Goal: Task Accomplishment & Management: Manage account settings

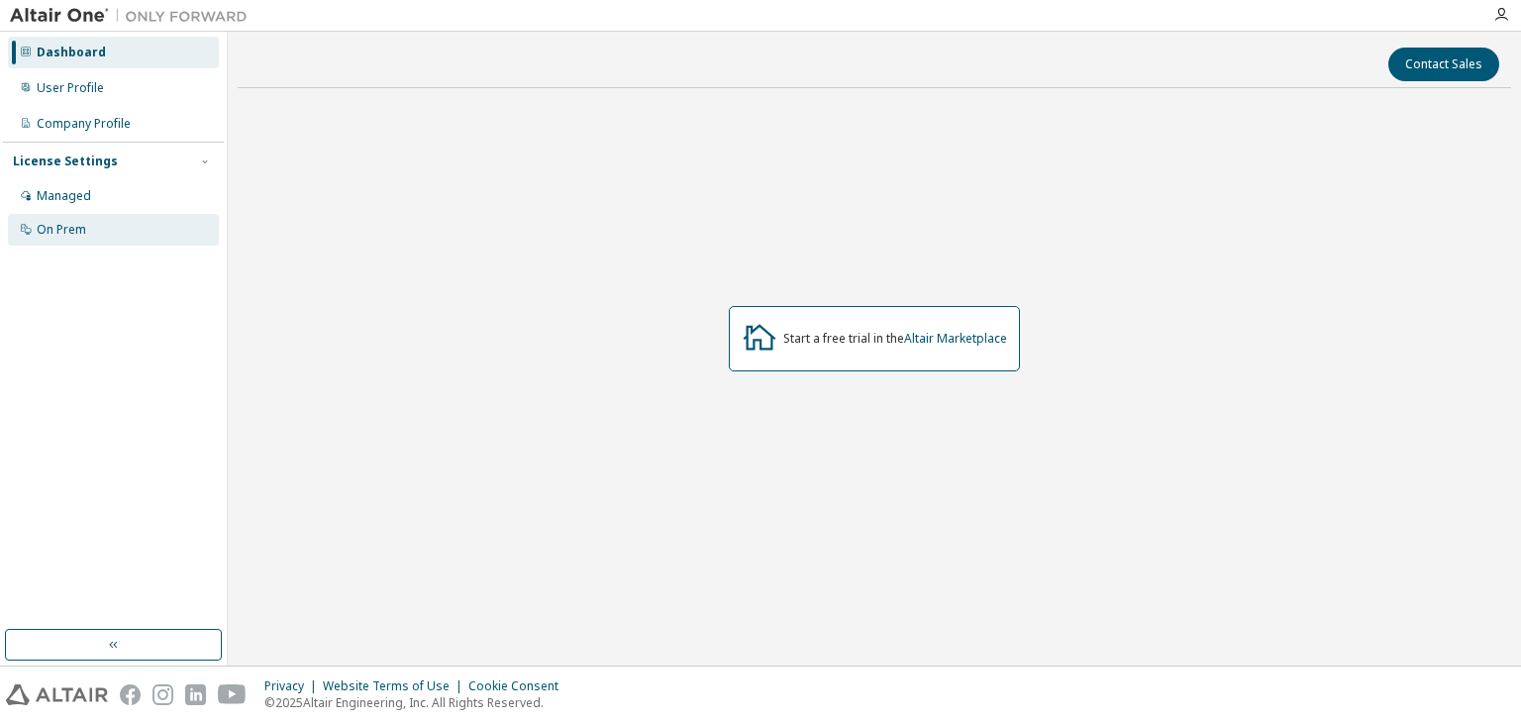
click at [142, 219] on div "On Prem" at bounding box center [113, 230] width 211 height 32
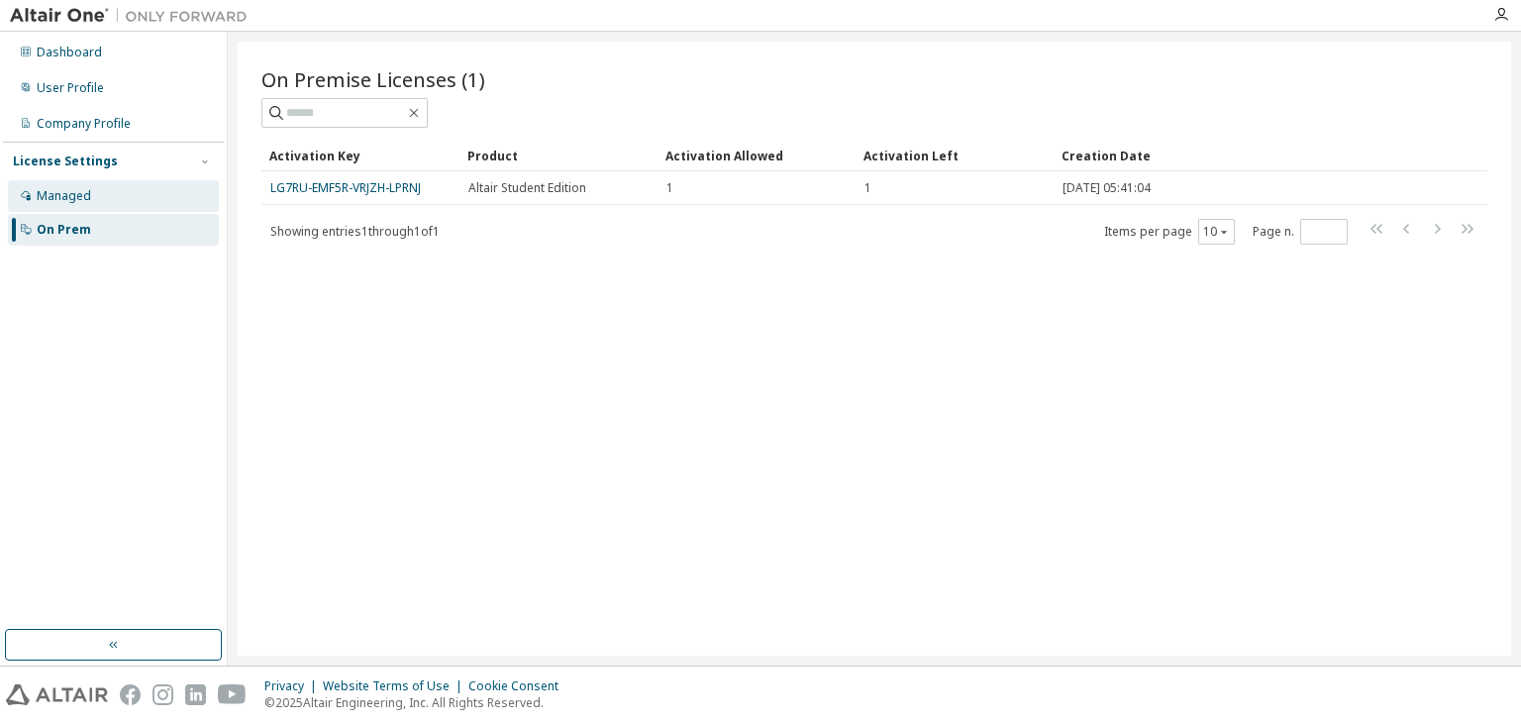
click at [127, 192] on div "Managed" at bounding box center [113, 196] width 211 height 32
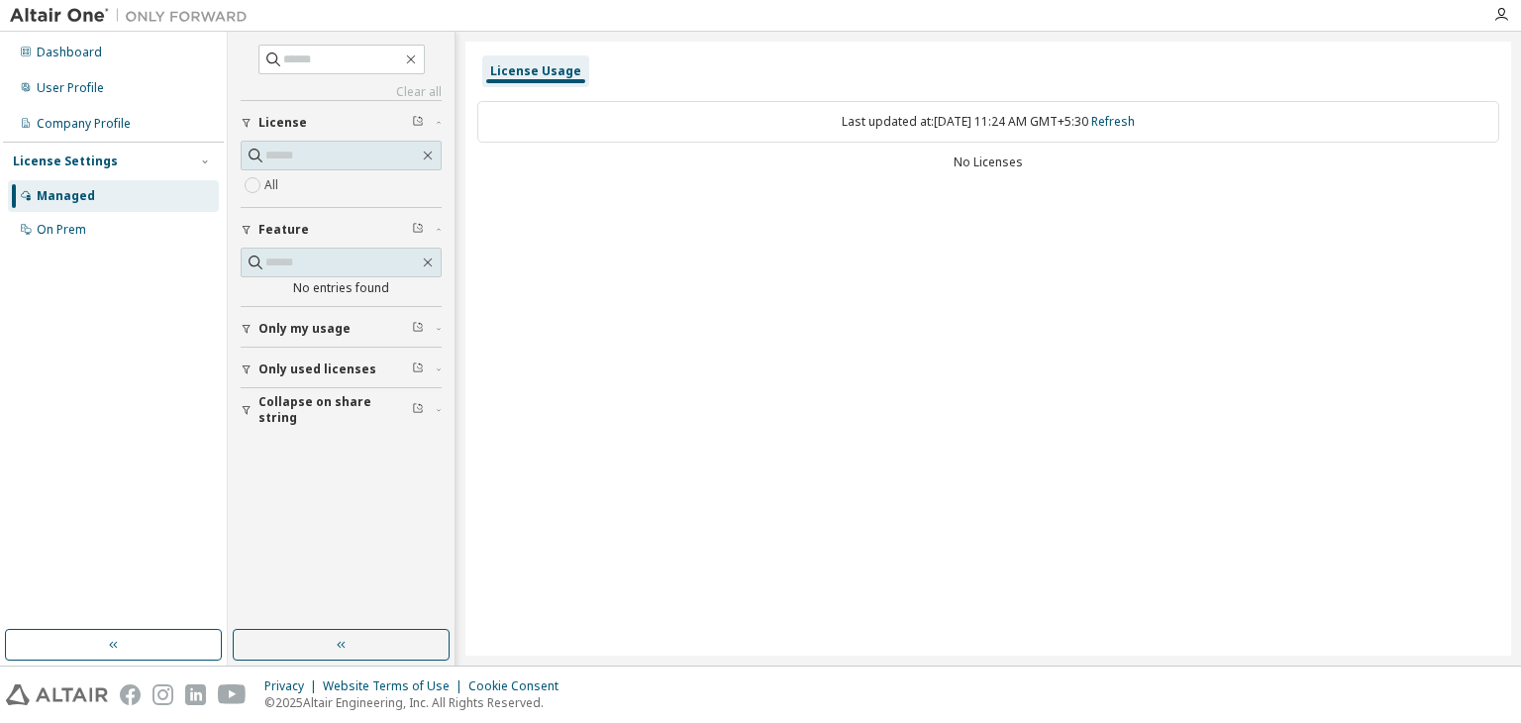
click at [326, 324] on span "Only my usage" at bounding box center [304, 329] width 92 height 16
click at [297, 432] on span "Only used licenses" at bounding box center [317, 427] width 118 height 16
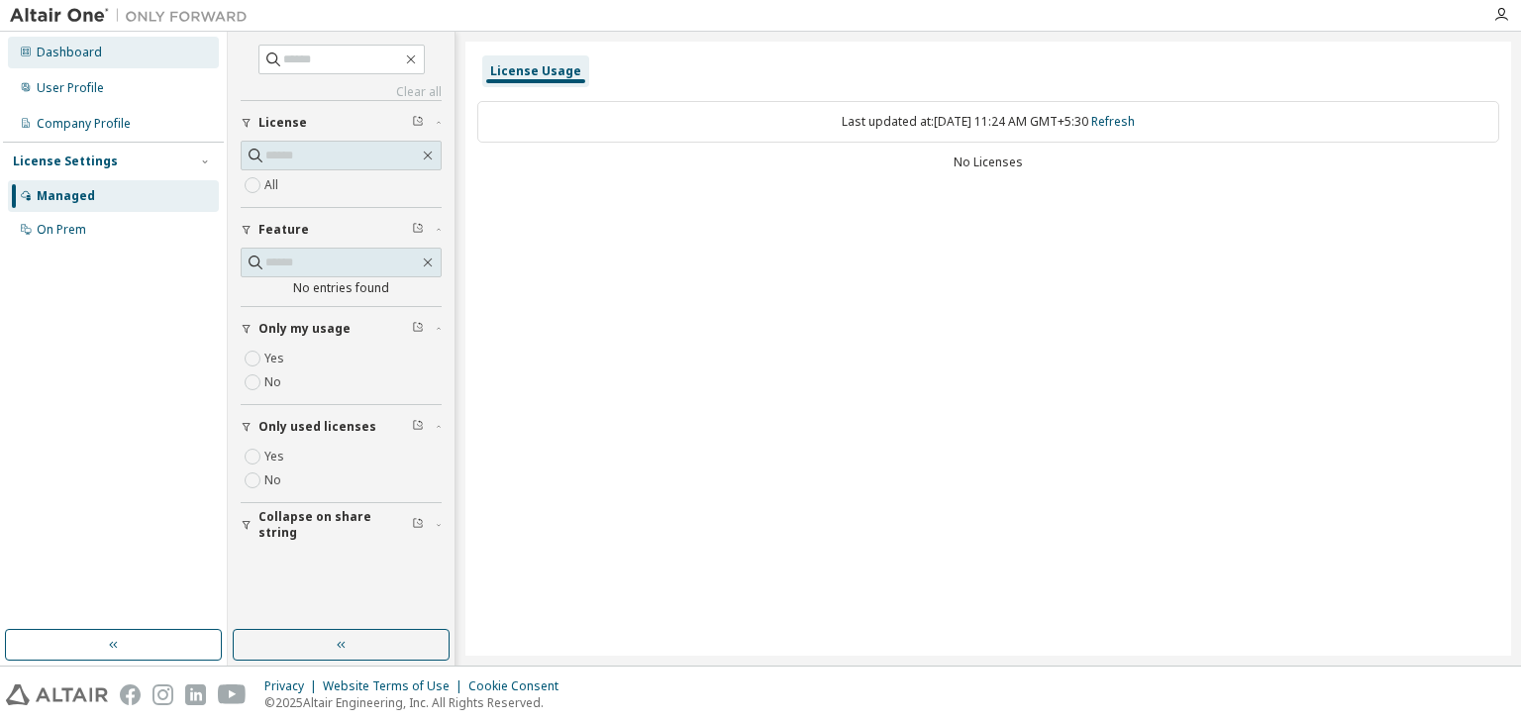
click at [53, 38] on div "Dashboard" at bounding box center [113, 53] width 211 height 32
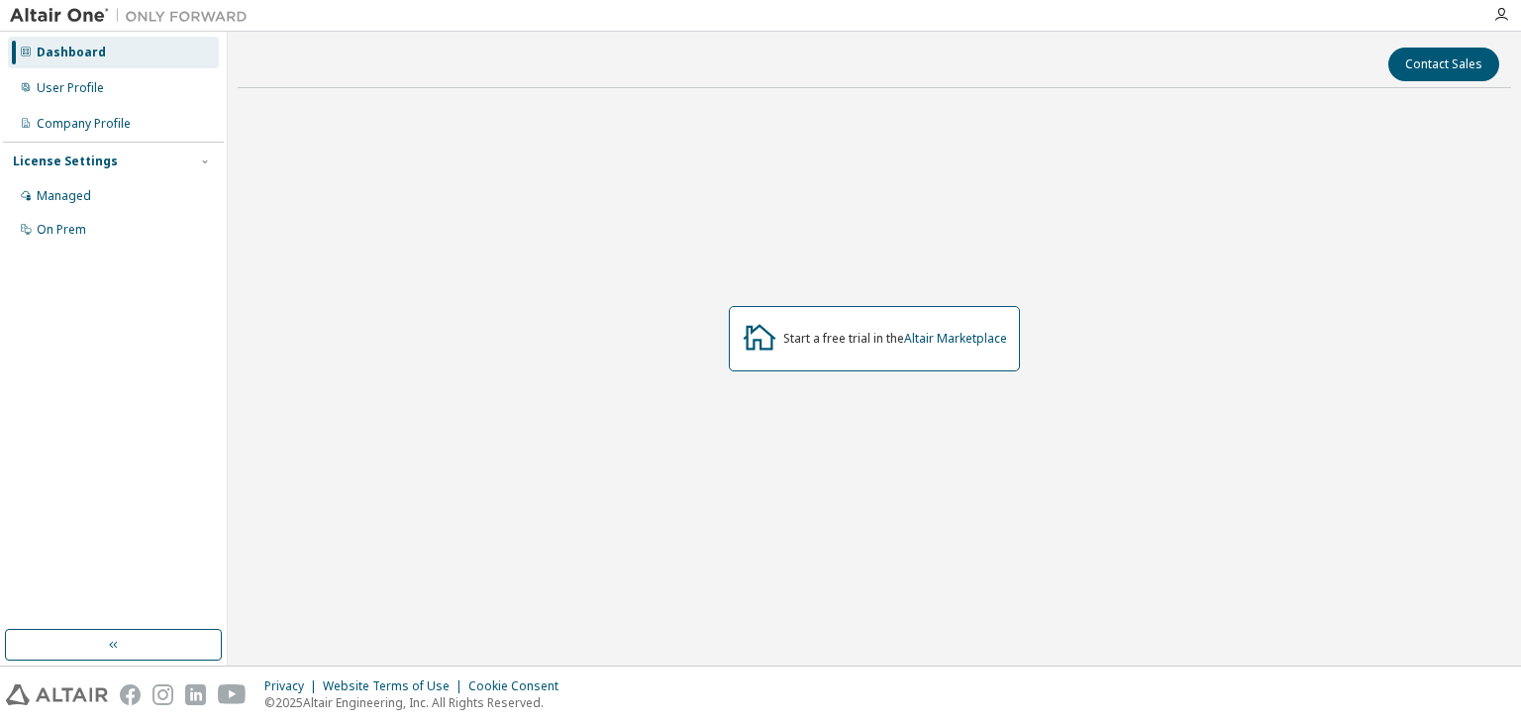
click at [53, 38] on div "Dashboard" at bounding box center [113, 53] width 211 height 32
click at [71, 88] on div "User Profile" at bounding box center [70, 88] width 67 height 16
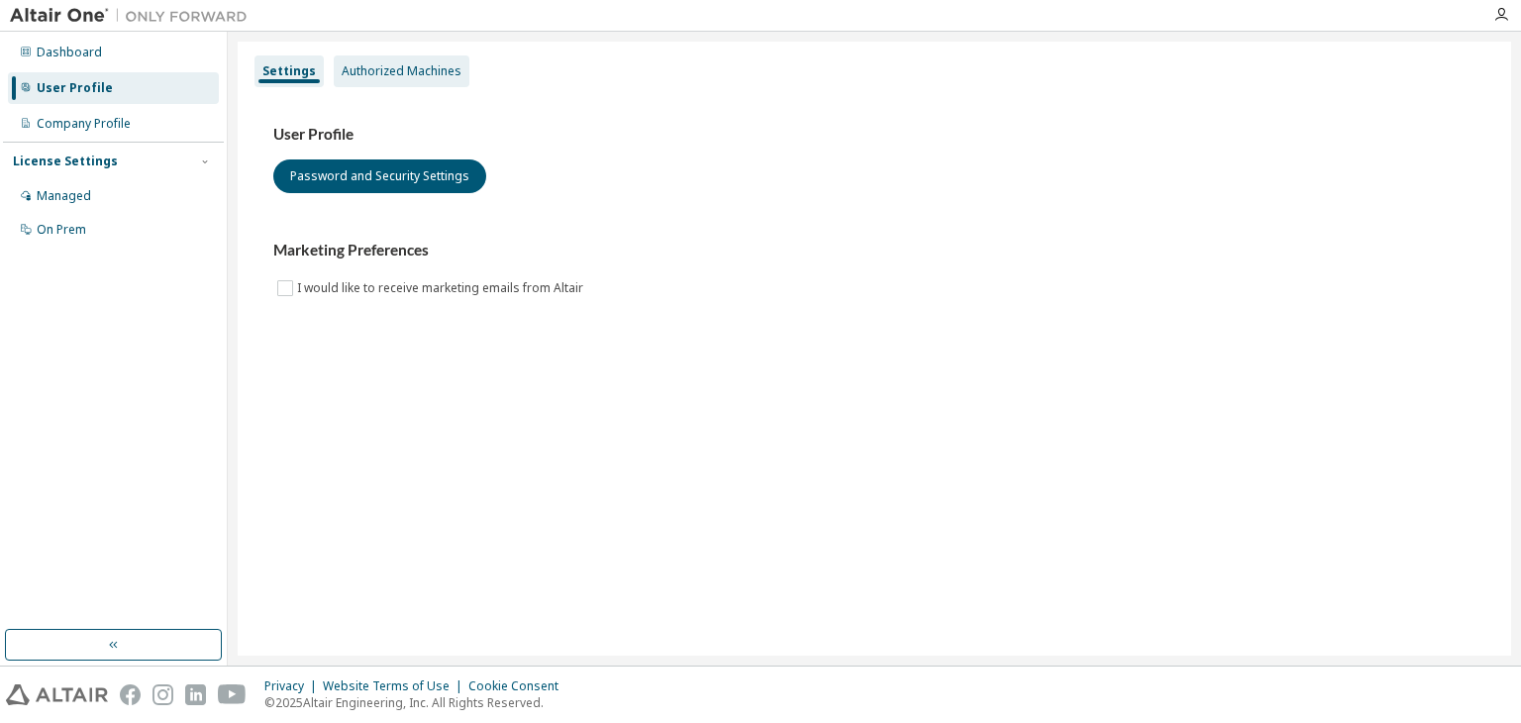
click at [406, 72] on div "Authorized Machines" at bounding box center [402, 71] width 120 height 16
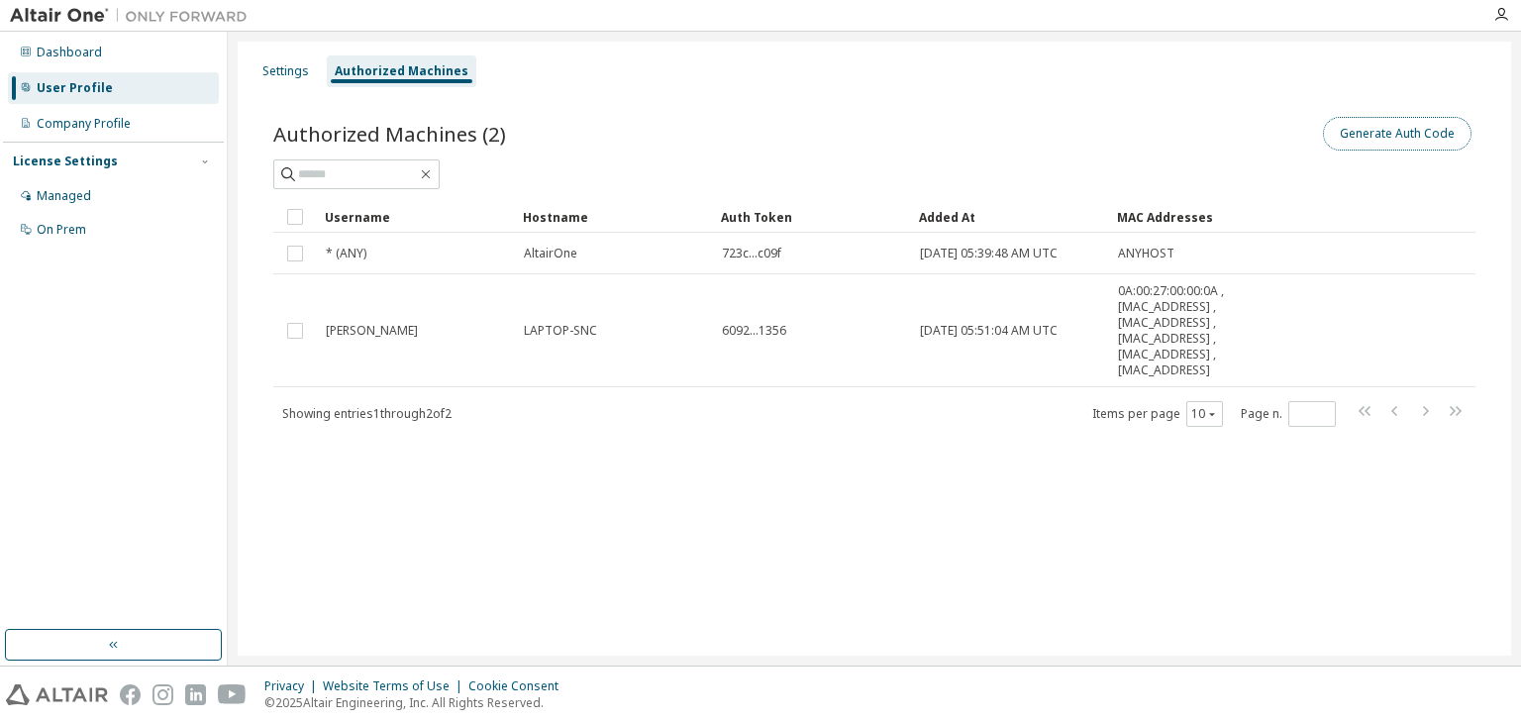
click at [1387, 135] on button "Generate Auth Code" at bounding box center [1397, 134] width 149 height 34
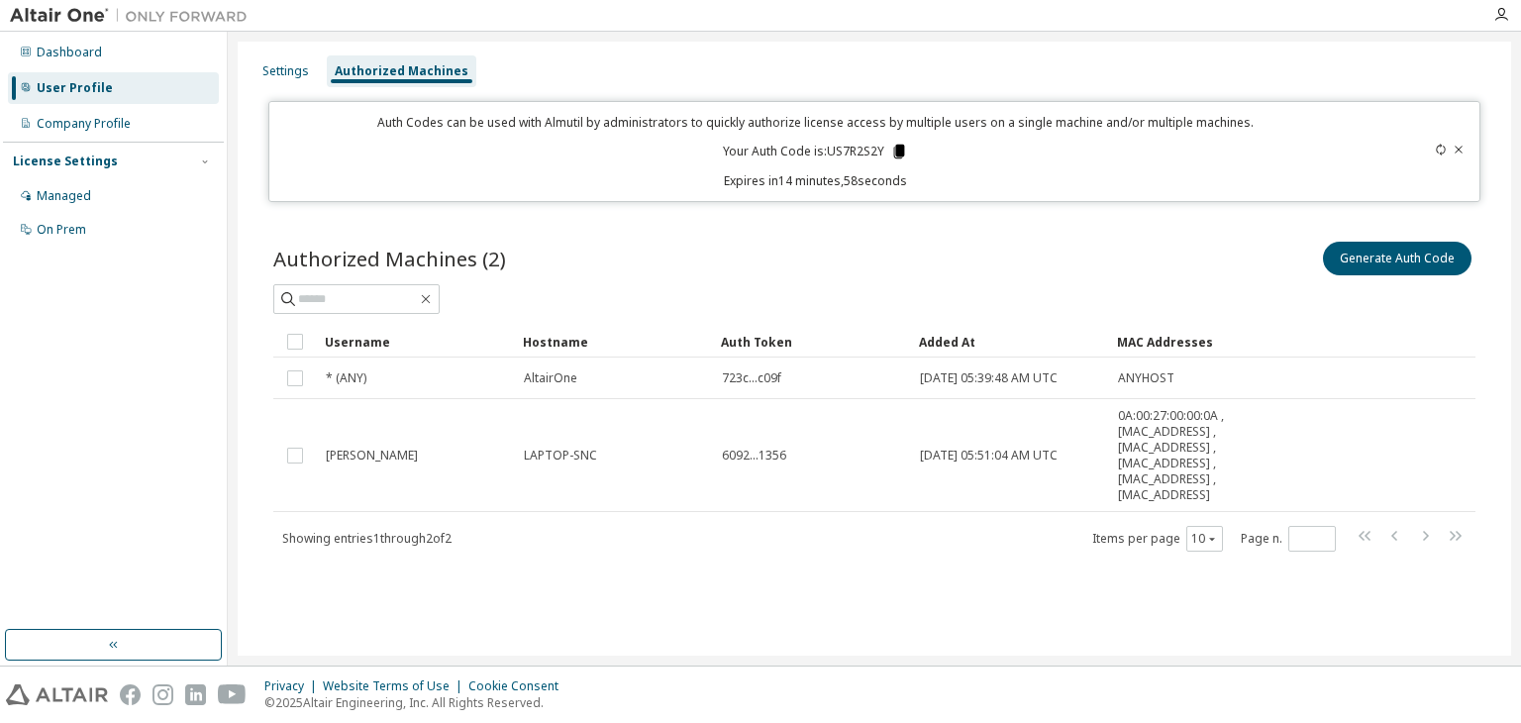
click at [898, 157] on icon at bounding box center [898, 152] width 11 height 14
